Goal: Information Seeking & Learning: Understand process/instructions

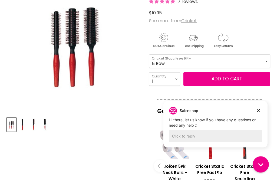
scroll to position [104, 0]
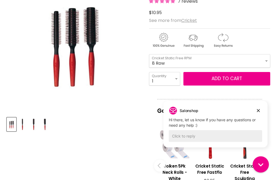
click at [195, 39] on img "Main content" at bounding box center [193, 40] width 29 height 16
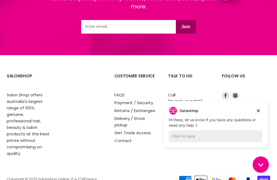
scroll to position [1138, 0]
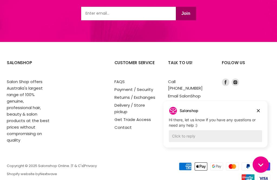
click at [123, 106] on link "Delivery / Store pickup" at bounding box center [129, 108] width 31 height 12
